Goal: Transaction & Acquisition: Purchase product/service

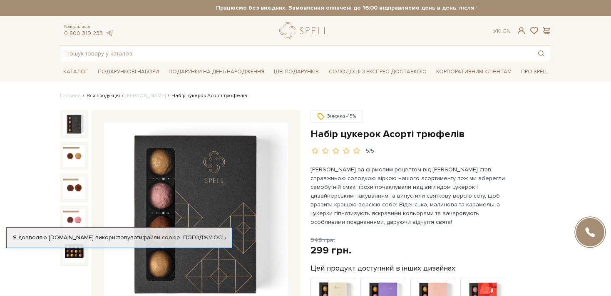
click at [108, 96] on link "Вся продукція" at bounding box center [103, 95] width 33 height 6
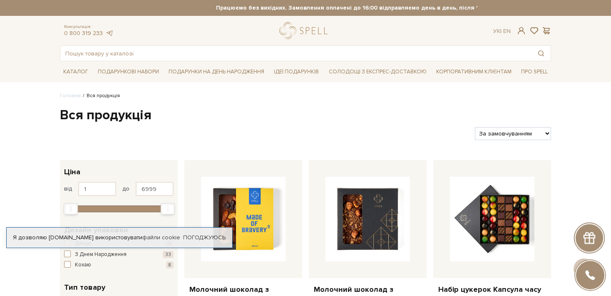
scroll to position [88, 0]
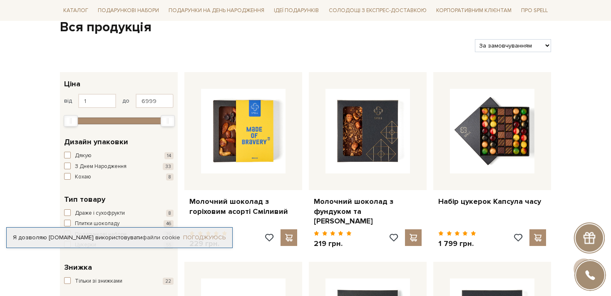
click at [196, 233] on link "Погоджуюсь" at bounding box center [204, 236] width 42 height 7
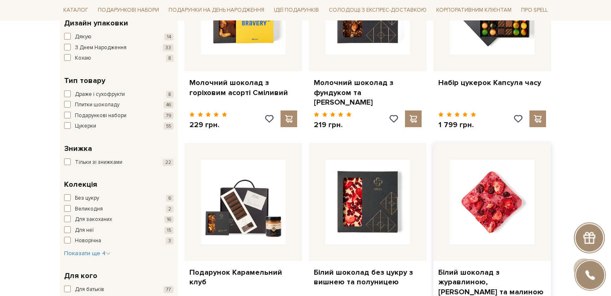
scroll to position [263, 0]
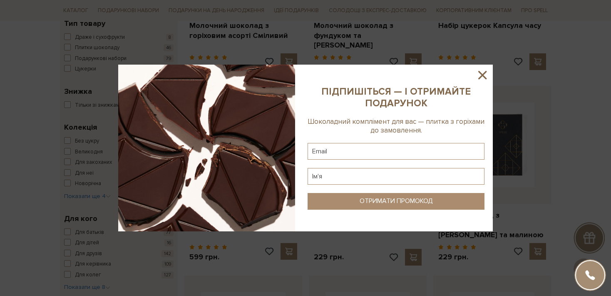
click at [480, 75] on icon at bounding box center [482, 75] width 14 height 14
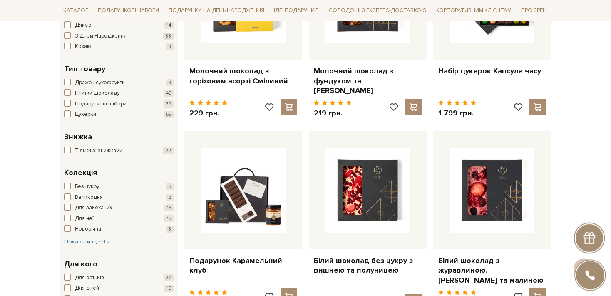
scroll to position [220, 0]
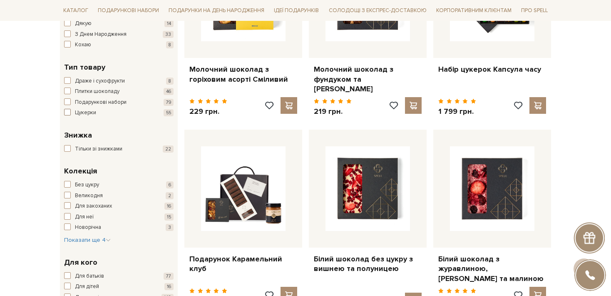
click at [66, 112] on span "button" at bounding box center [67, 112] width 7 height 7
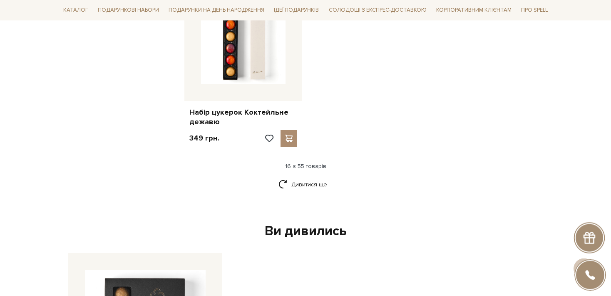
scroll to position [1055, 0]
click at [303, 181] on link "Дивитися ще" at bounding box center [305, 183] width 54 height 15
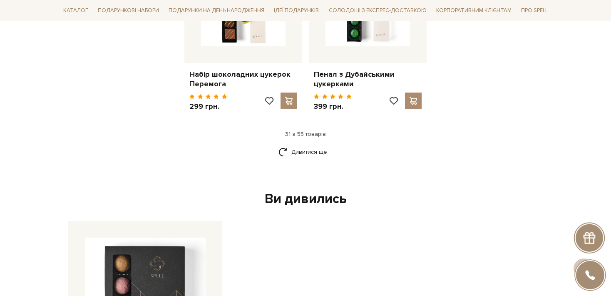
scroll to position [1978, 0]
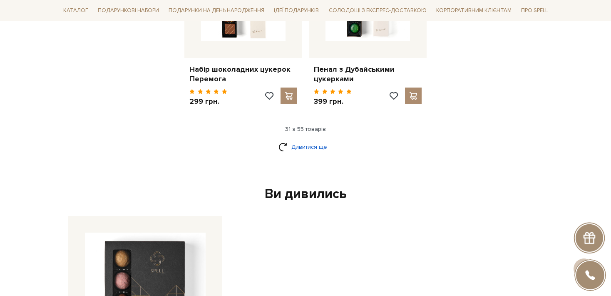
click at [323, 143] on link "Дивитися ще" at bounding box center [305, 146] width 54 height 15
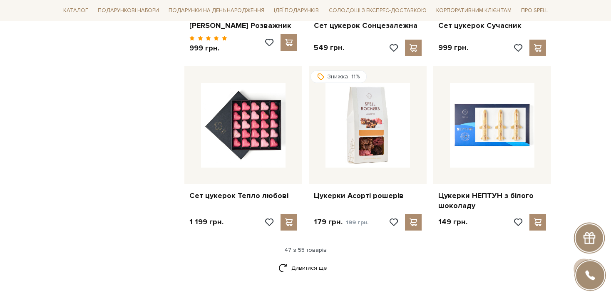
scroll to position [2769, 0]
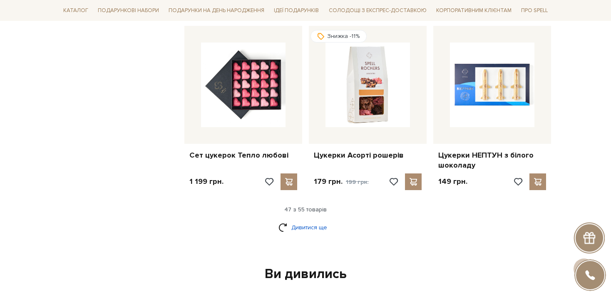
click at [319, 220] on link "Дивитися ще" at bounding box center [305, 227] width 54 height 15
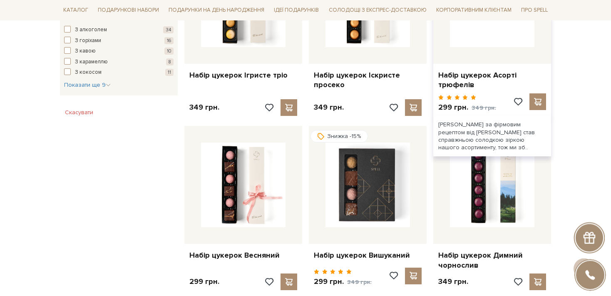
scroll to position [571, 0]
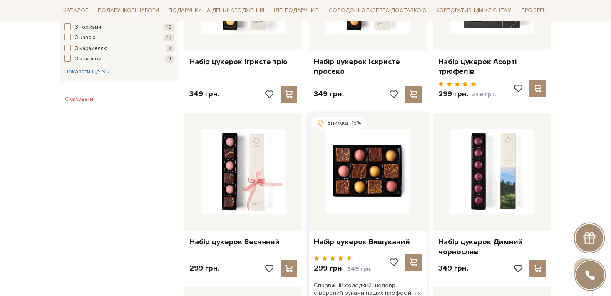
click at [360, 156] on img at bounding box center [367, 171] width 84 height 84
